Goal: Task Accomplishment & Management: Use online tool/utility

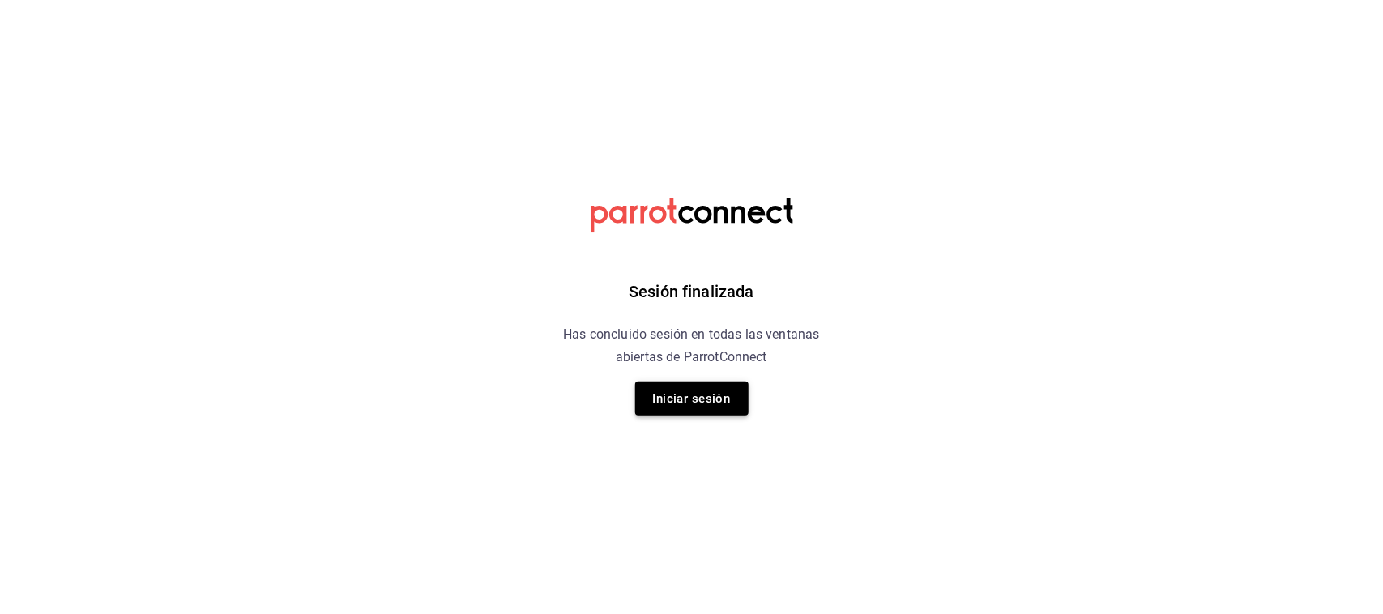
click at [690, 391] on button "Iniciar sesión" at bounding box center [691, 399] width 113 height 34
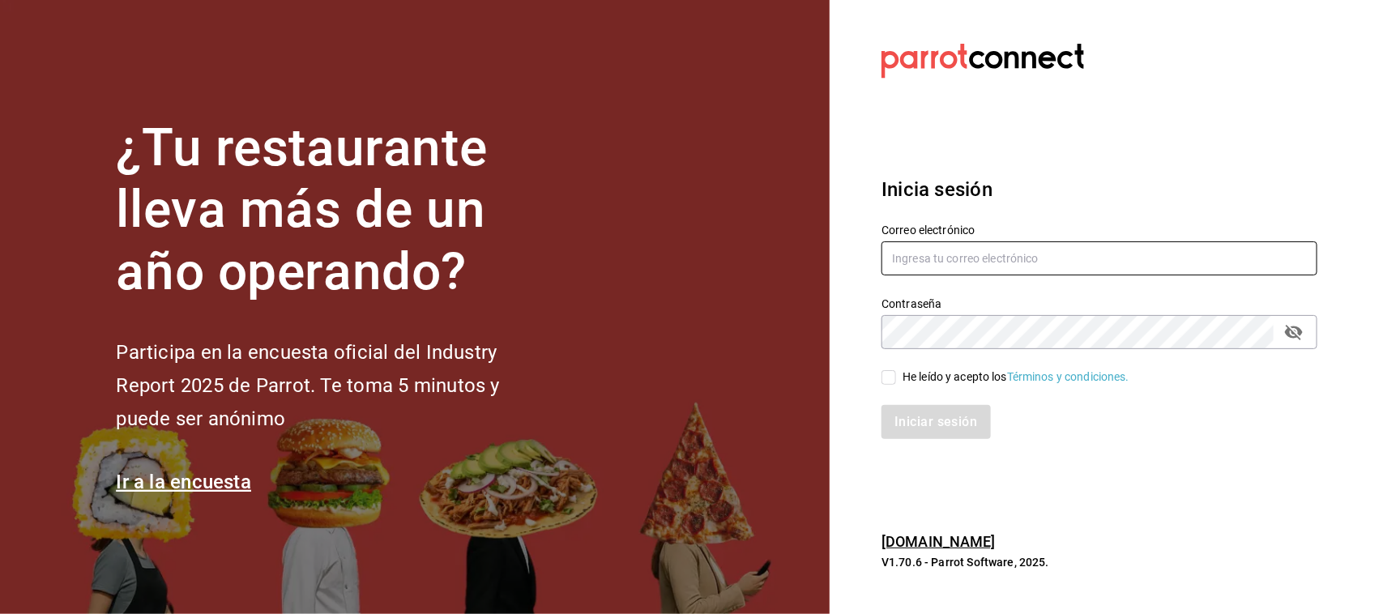
type input "marifer.navarro.vega@gmail.com"
click at [897, 373] on span "He leído y acepto los Términos y condiciones." at bounding box center [1012, 377] width 233 height 17
click at [896, 373] on input "He leído y acepto los Términos y condiciones." at bounding box center [888, 377] width 15 height 15
checkbox input "true"
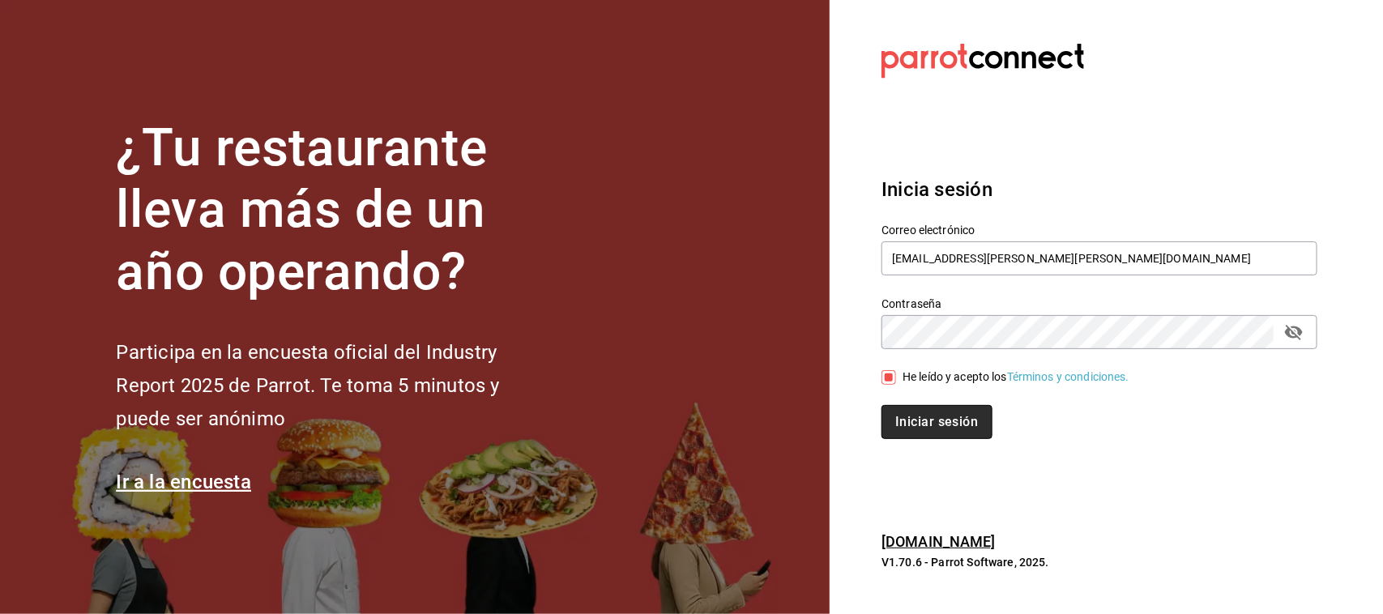
click at [912, 431] on button "Iniciar sesión" at bounding box center [936, 422] width 110 height 34
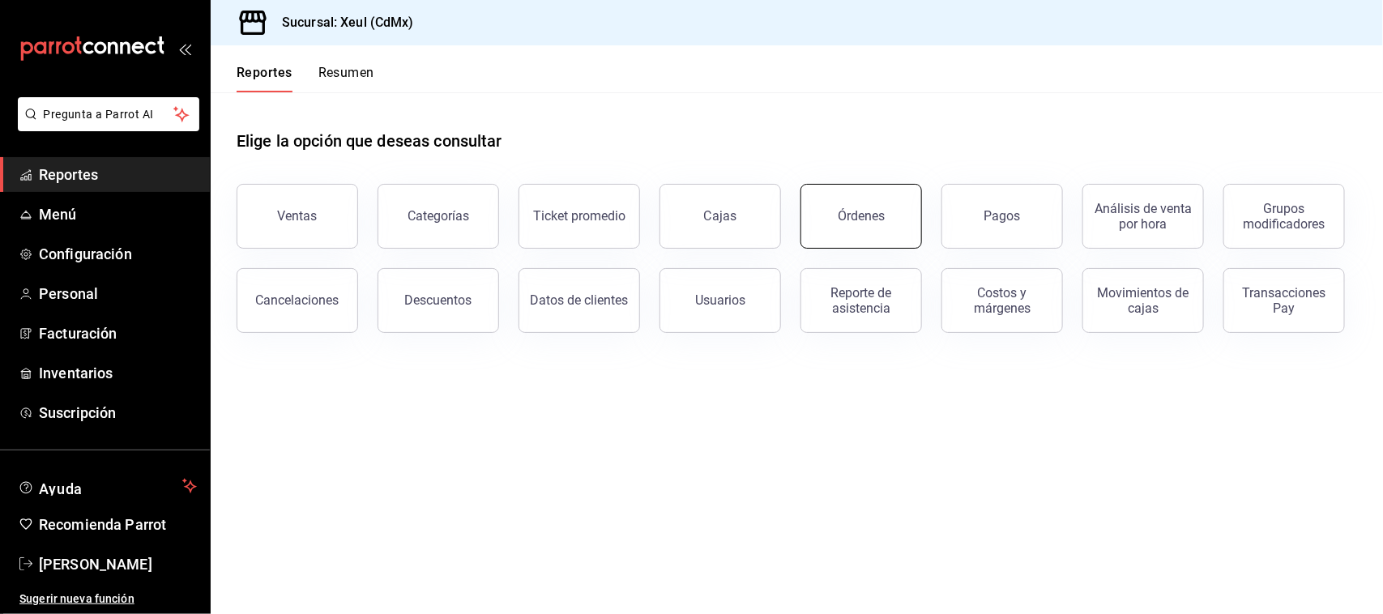
click at [840, 221] on div "Órdenes" at bounding box center [861, 215] width 47 height 15
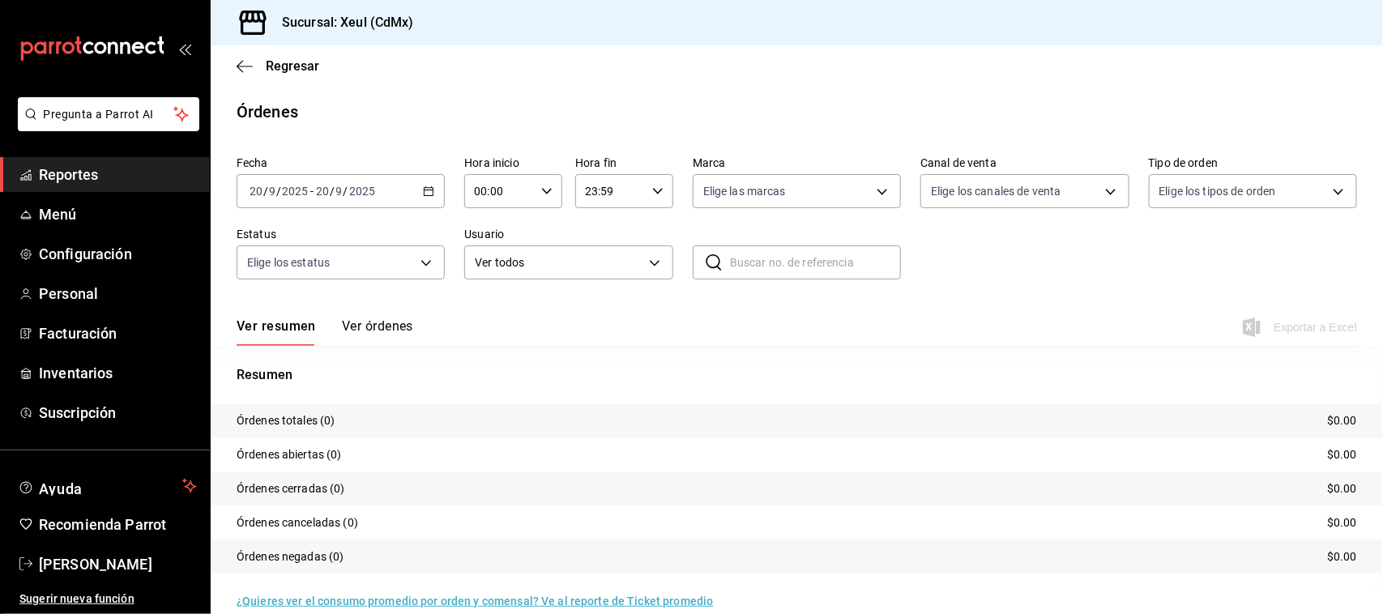
click at [423, 193] on icon "button" at bounding box center [428, 191] width 11 height 11
click at [328, 421] on span "Rango de fechas" at bounding box center [313, 422] width 126 height 17
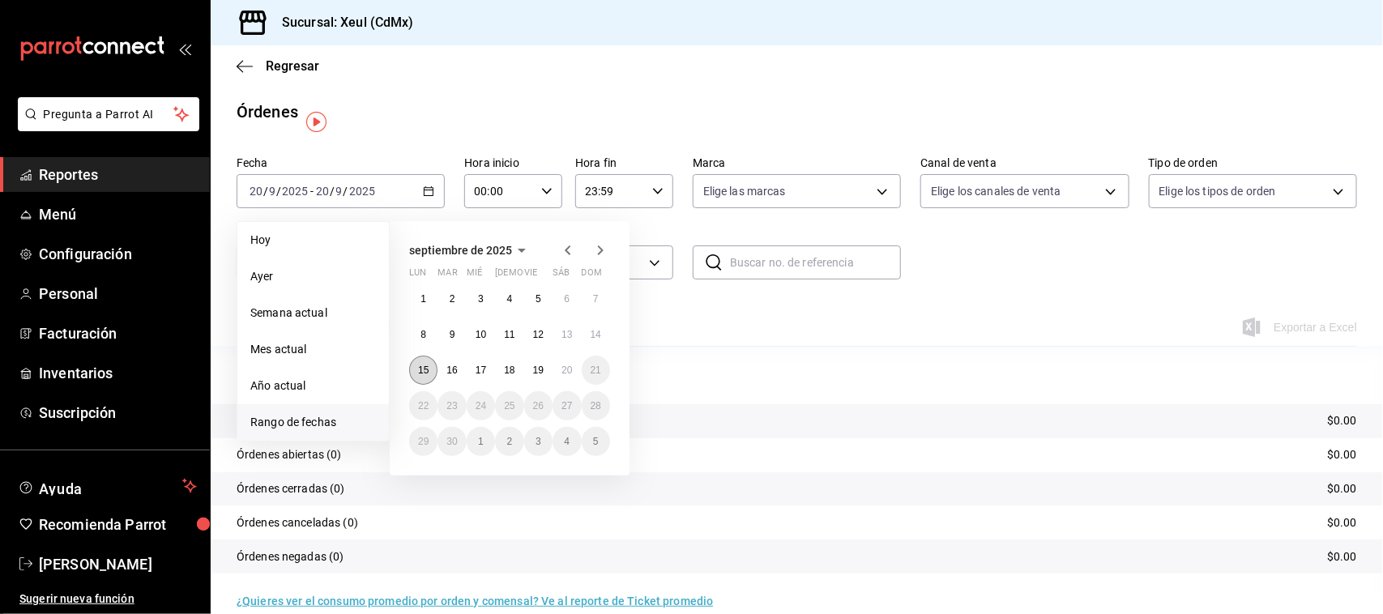
click at [429, 365] on button "15" at bounding box center [423, 370] width 28 height 29
click at [537, 371] on abbr "19" at bounding box center [538, 370] width 11 height 11
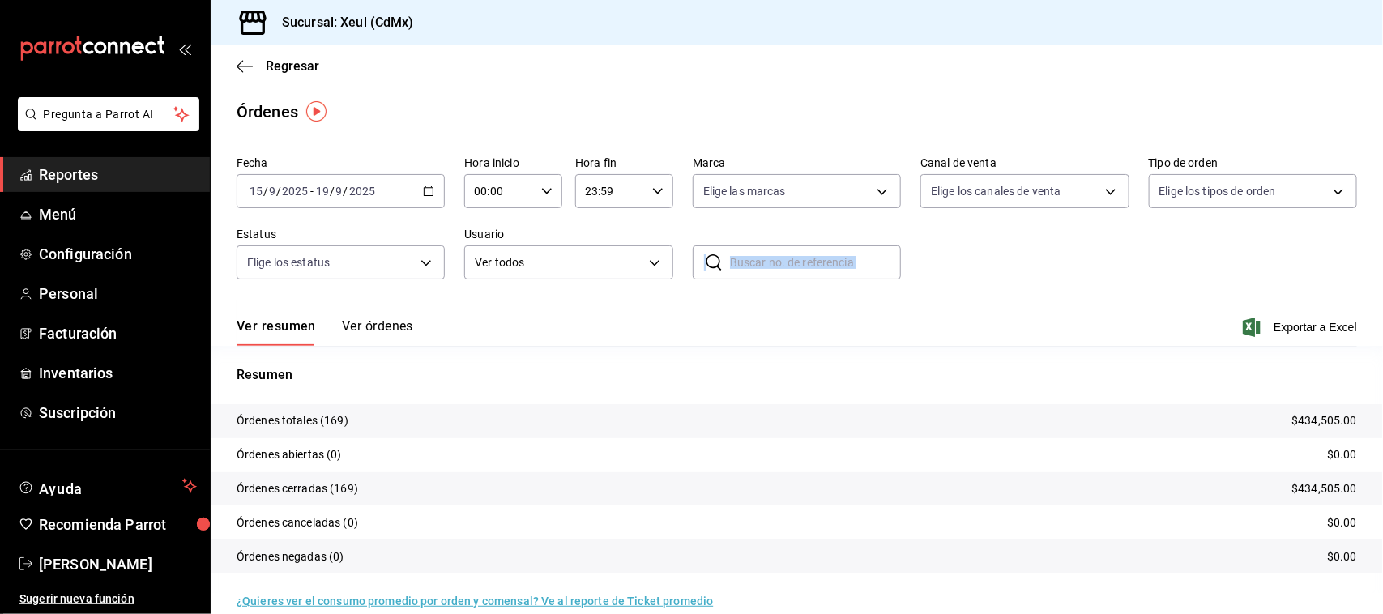
drag, startPoint x: 694, startPoint y: 256, endPoint x: 747, endPoint y: 321, distance: 83.5
click at [747, 321] on div "Fecha [DATE] [DATE] - [DATE] [DATE] Hora inicio 00:00 Hora inicio Hora fin 23:5…" at bounding box center [797, 380] width 1172 height 460
click at [1249, 328] on span "Exportar a Excel" at bounding box center [1301, 327] width 111 height 19
click at [1048, 301] on div "Ver resumen Ver órdenes Exportando a excel..." at bounding box center [797, 322] width 1121 height 47
